Goal: Transaction & Acquisition: Purchase product/service

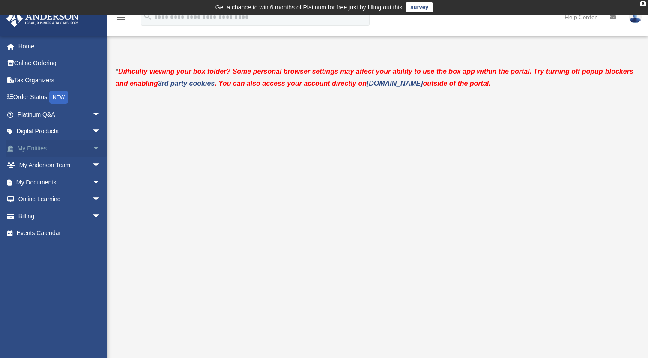
click at [44, 147] on link "My Entities arrow_drop_down" at bounding box center [60, 148] width 108 height 17
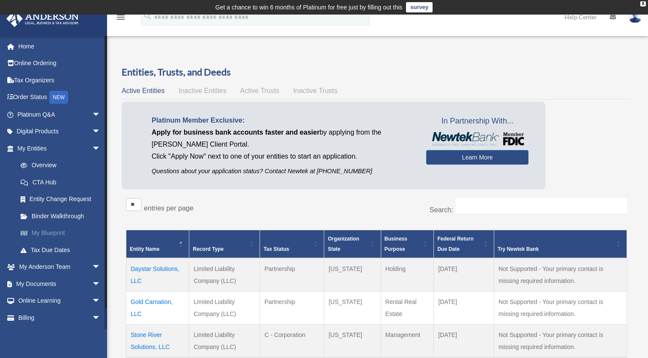
scroll to position [16, 0]
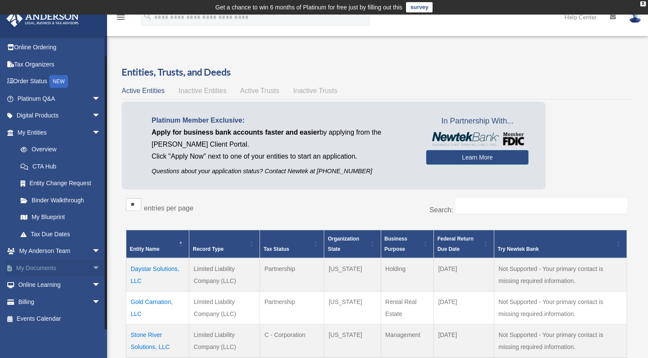
click at [92, 267] on span "arrow_drop_down" at bounding box center [100, 268] width 17 height 18
click at [38, 283] on link "Box" at bounding box center [63, 284] width 102 height 17
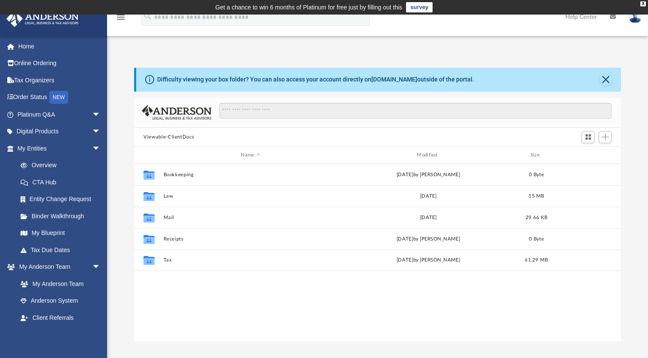
scroll to position [189, 480]
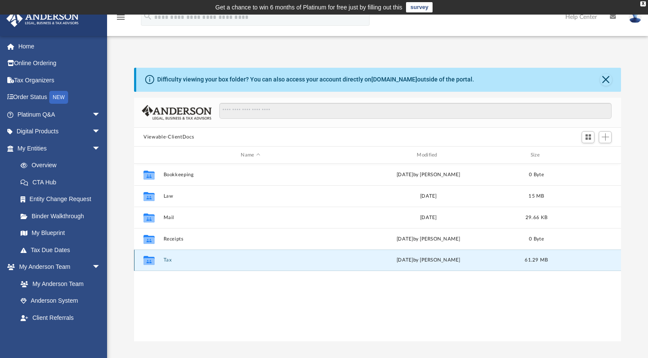
click at [170, 258] on button "Tax" at bounding box center [251, 260] width 174 height 6
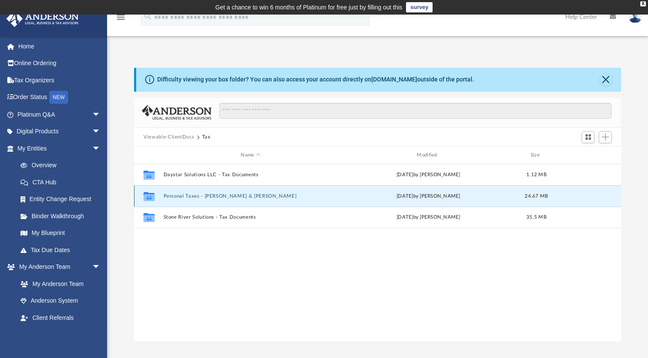
click at [217, 193] on button "Personal Taxes - Teja & Beulah Rao" at bounding box center [251, 196] width 174 height 6
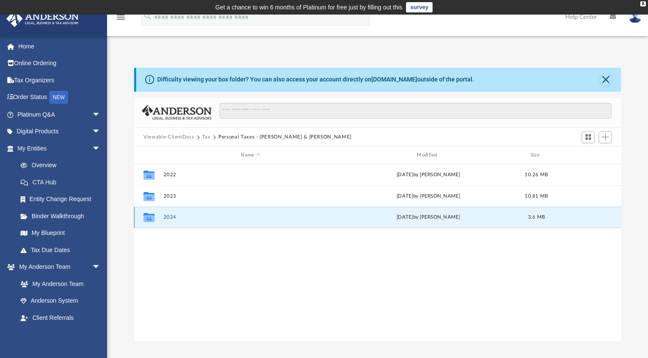
click at [169, 219] on button "2024" at bounding box center [251, 217] width 174 height 6
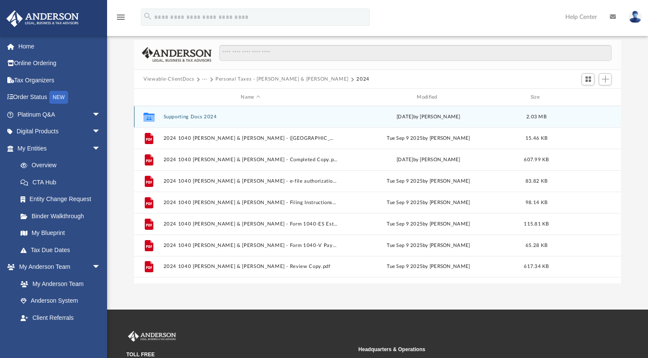
scroll to position [60, 0]
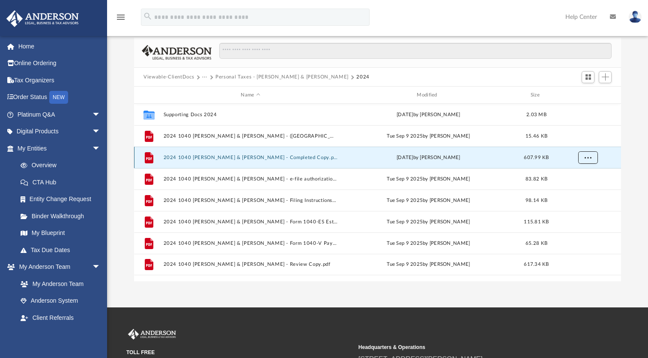
click at [590, 157] on span "More options" at bounding box center [588, 157] width 7 height 5
click at [585, 189] on li "Download" at bounding box center [580, 188] width 25 height 9
click at [636, 202] on div "Difficulty viewing your box folder? You can also access your account directly o…" at bounding box center [377, 145] width 541 height 274
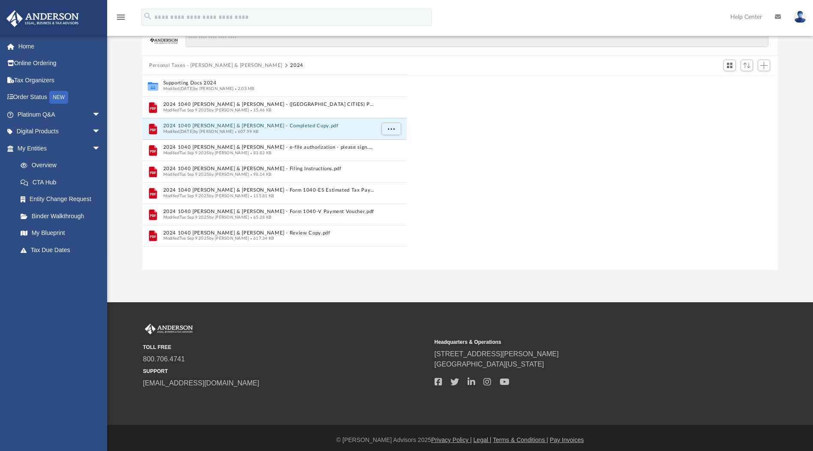
scroll to position [7, 7]
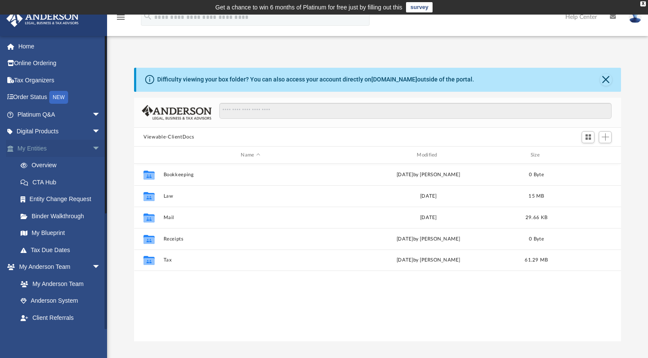
click at [92, 146] on span "arrow_drop_down" at bounding box center [100, 149] width 17 height 18
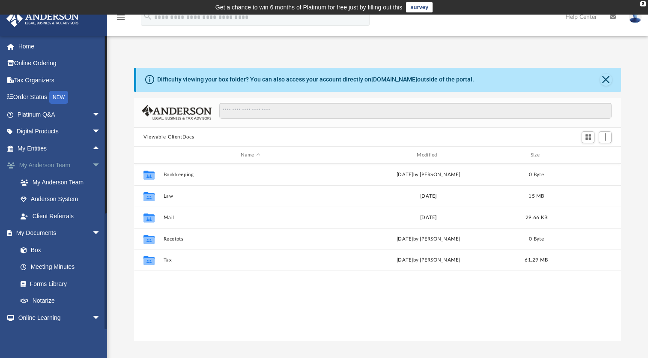
click at [92, 162] on span "arrow_drop_down" at bounding box center [100, 166] width 17 height 18
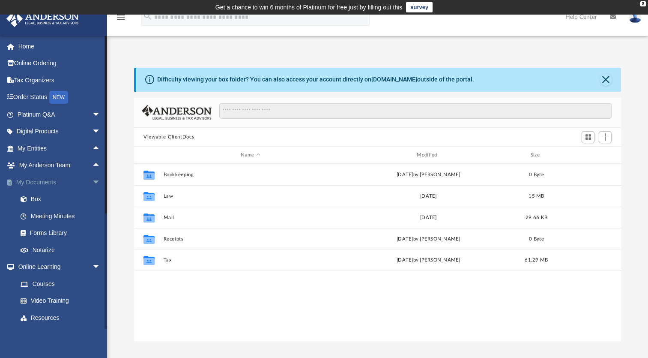
click at [92, 184] on span "arrow_drop_down" at bounding box center [100, 183] width 17 height 18
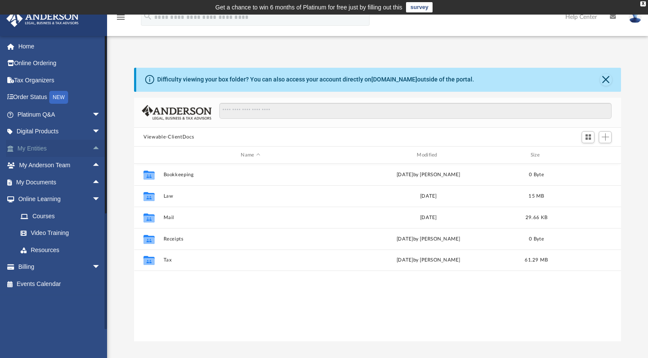
click at [39, 150] on link "My Entities arrow_drop_up" at bounding box center [60, 148] width 108 height 17
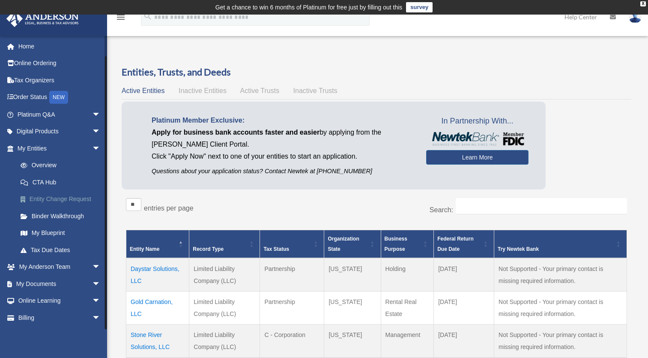
scroll to position [16, 0]
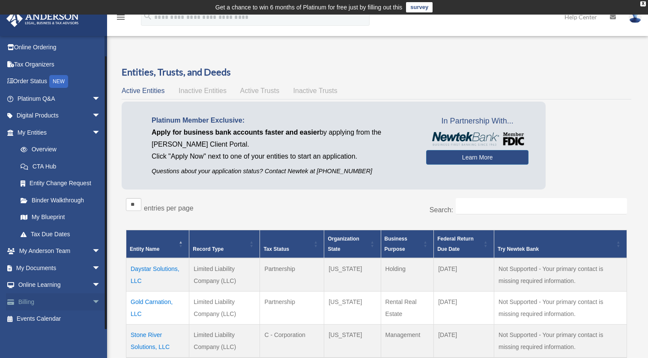
click at [48, 297] on link "Billing arrow_drop_down" at bounding box center [60, 301] width 108 height 17
click at [59, 304] on link "Billing arrow_drop_down" at bounding box center [60, 301] width 108 height 17
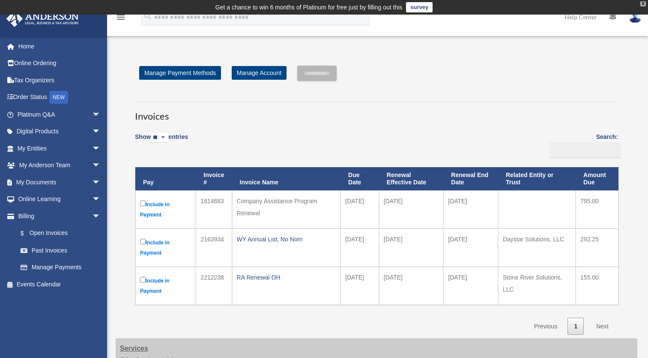
click at [643, 2] on div "X" at bounding box center [644, 3] width 6 height 5
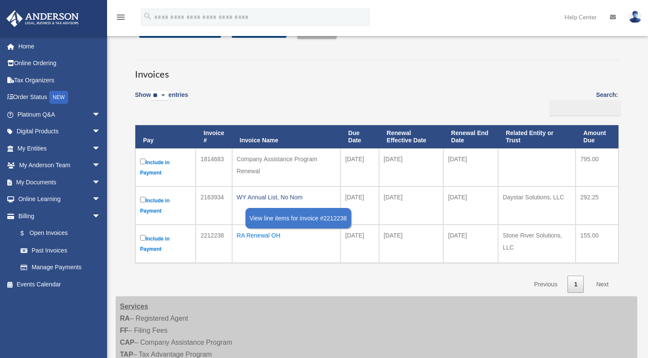
scroll to position [28, 0]
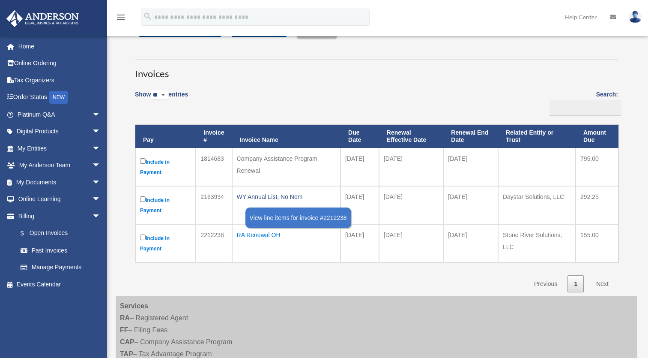
click at [294, 258] on td "RA Renewal OH" at bounding box center [286, 243] width 108 height 38
click at [146, 198] on label "Include in Payment" at bounding box center [165, 205] width 51 height 21
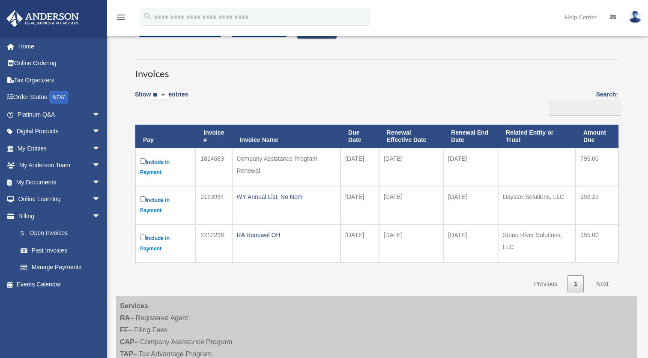
click at [608, 285] on link "Next" at bounding box center [602, 284] width 25 height 18
click at [602, 283] on link "Next" at bounding box center [602, 284] width 25 height 18
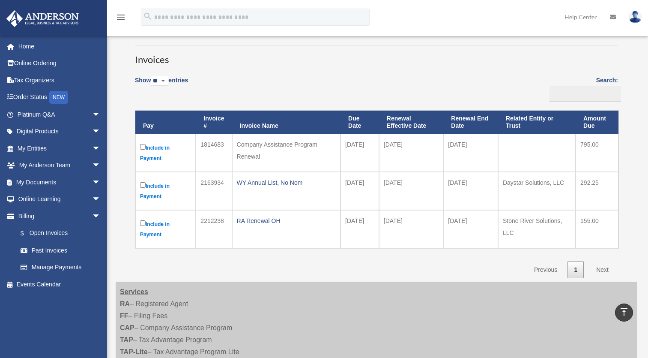
scroll to position [0, 0]
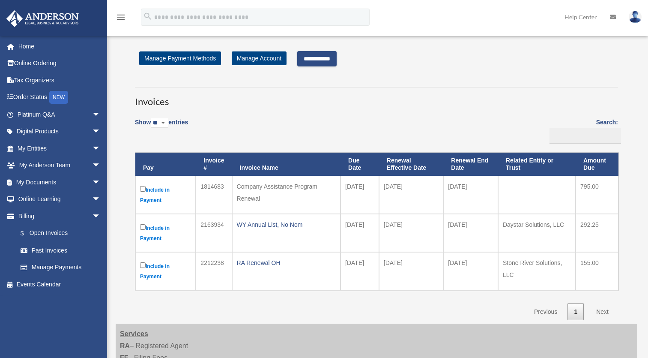
click at [602, 312] on link "Next" at bounding box center [602, 312] width 25 height 18
click at [330, 63] on input "**********" at bounding box center [316, 58] width 39 height 15
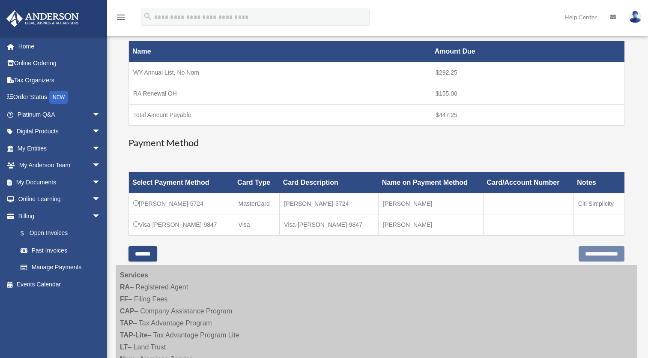
scroll to position [137, 0]
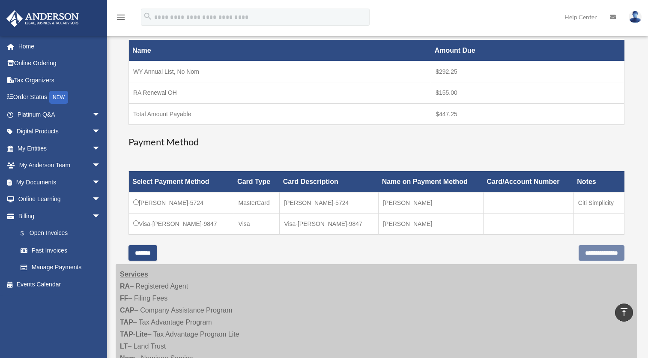
click at [150, 257] on input "*******" at bounding box center [143, 252] width 29 height 15
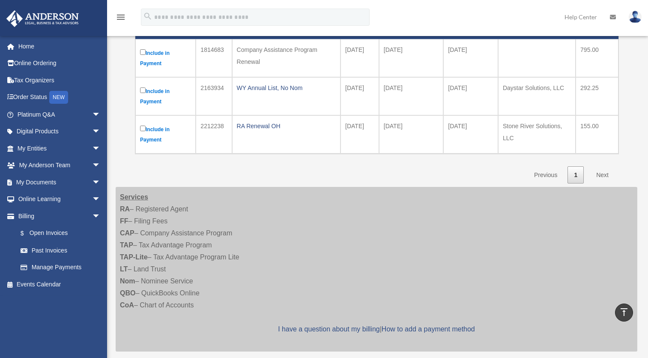
scroll to position [0, 0]
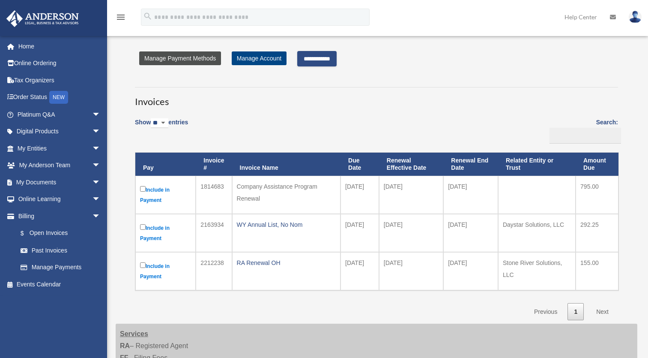
click at [196, 57] on link "Manage Payment Methods" at bounding box center [180, 58] width 82 height 14
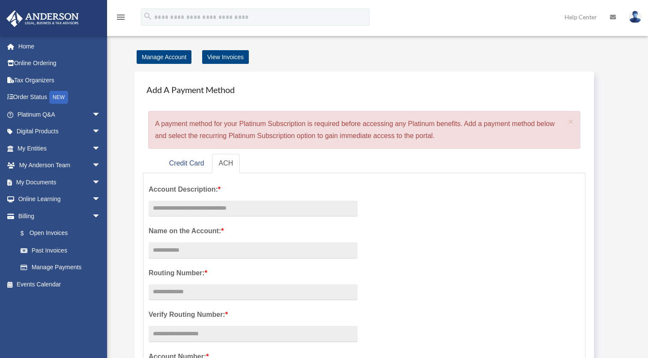
click at [144, 225] on div "Account Description: * Name on the Account: * Routing Number: * Verify Routing …" at bounding box center [253, 335] width 222 height 315
click at [192, 165] on link "Credit Card" at bounding box center [186, 163] width 49 height 19
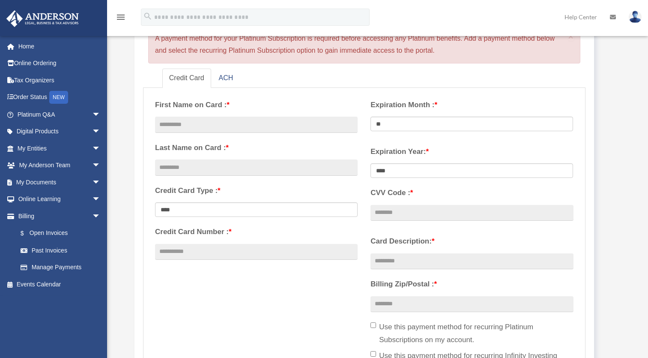
scroll to position [87, 0]
click at [270, 125] on input "text" at bounding box center [256, 123] width 203 height 16
click at [273, 298] on div "**********" at bounding box center [364, 235] width 431 height 286
